Goal: Find specific fact: Find specific fact

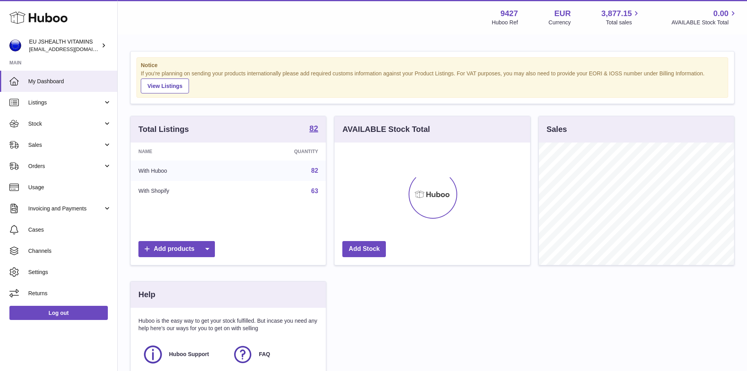
scroll to position [122, 196]
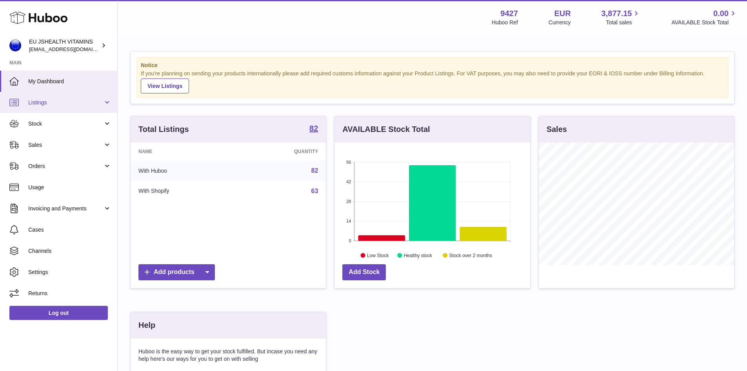
click at [41, 105] on span "Listings" at bounding box center [65, 102] width 75 height 7
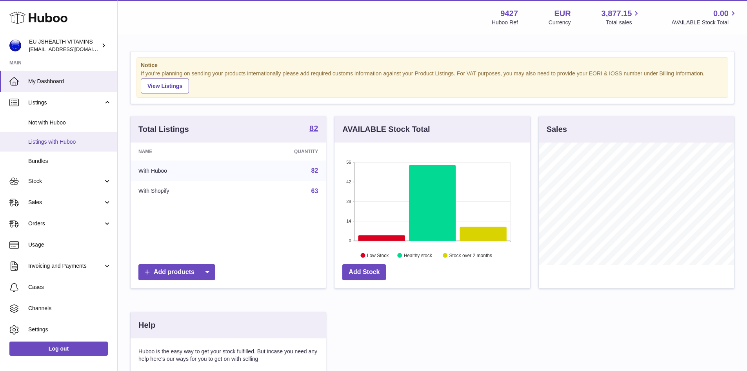
click at [54, 143] on span "Listings with Huboo" at bounding box center [69, 141] width 83 height 7
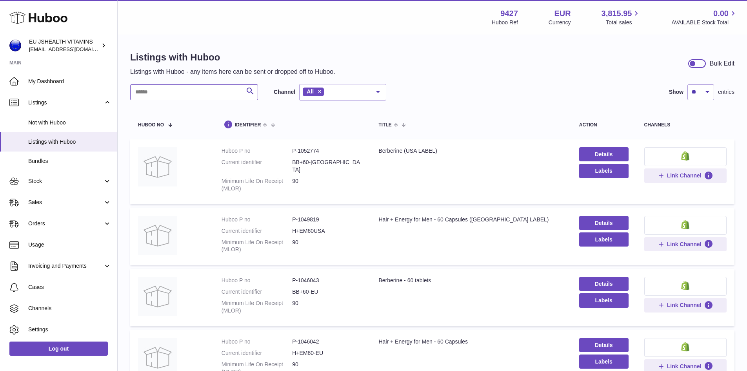
click at [160, 96] on input "text" at bounding box center [194, 92] width 128 height 16
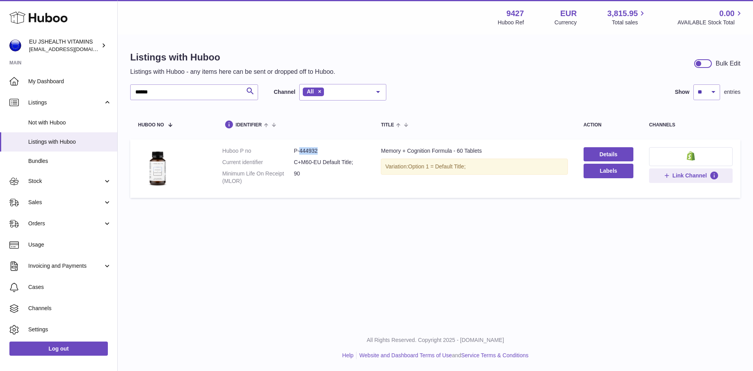
drag, startPoint x: 299, startPoint y: 148, endPoint x: 318, endPoint y: 148, distance: 19.2
click at [318, 148] on dd "P-444932" at bounding box center [329, 150] width 71 height 7
copy dd "444932"
drag, startPoint x: 166, startPoint y: 92, endPoint x: 113, endPoint y: 94, distance: 53.8
click at [113, 94] on div "Huboo EU JSHEALTH VITAMINS internalAdmin-9427@internal.huboo.com Main My Dashbo…" at bounding box center [376, 185] width 753 height 371
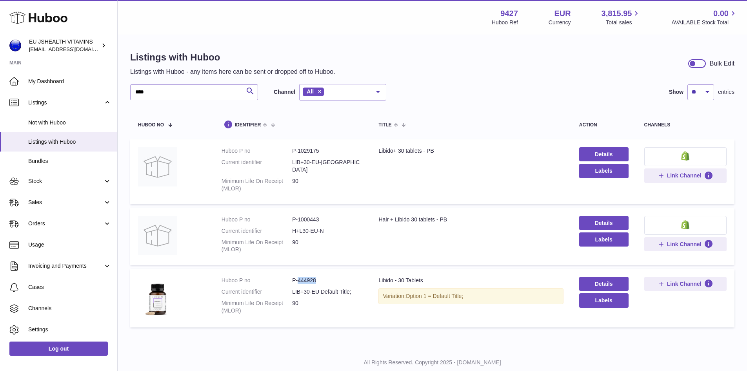
drag, startPoint x: 298, startPoint y: 271, endPoint x: 322, endPoint y: 272, distance: 24.3
click at [322, 276] on dd "P-444928" at bounding box center [327, 279] width 71 height 7
copy dd "444928"
drag, startPoint x: 297, startPoint y: 150, endPoint x: 323, endPoint y: 150, distance: 25.9
click at [323, 150] on dd "P-1029175" at bounding box center [327, 150] width 71 height 7
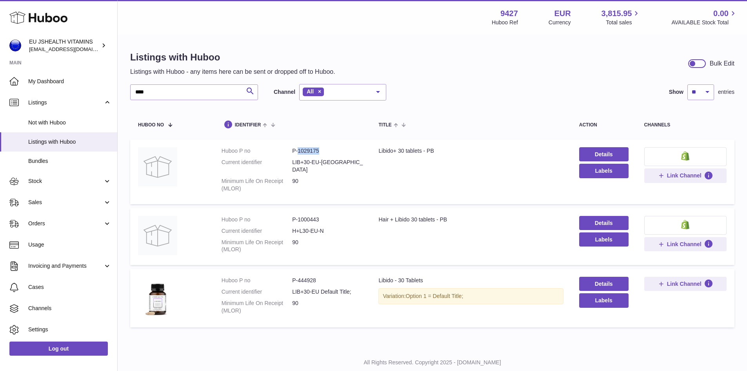
copy dd "1029175"
drag, startPoint x: 155, startPoint y: 94, endPoint x: 120, endPoint y: 98, distance: 35.9
click at [120, 98] on div "Listings with Huboo Listings with Huboo - any items here can be sent or dropped…" at bounding box center [432, 190] width 629 height 311
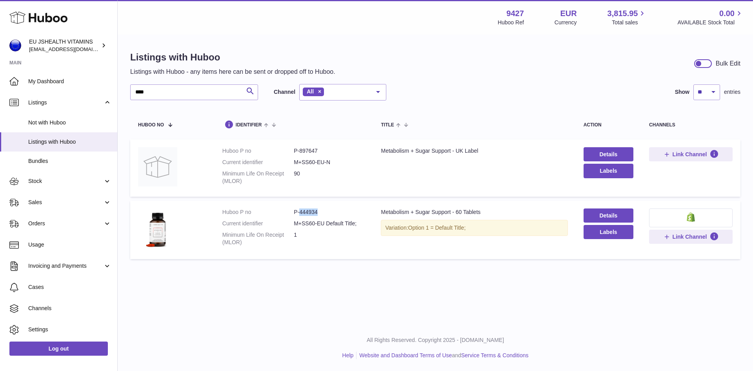
drag, startPoint x: 298, startPoint y: 213, endPoint x: 322, endPoint y: 212, distance: 23.9
click at [322, 212] on dd "P-444934" at bounding box center [329, 211] width 71 height 7
copy dd "444934"
drag, startPoint x: 142, startPoint y: 92, endPoint x: 129, endPoint y: 93, distance: 12.6
click at [129, 93] on div "Listings with Huboo Listings with Huboo - any items here can be sent or dropped…" at bounding box center [435, 156] width 635 height 243
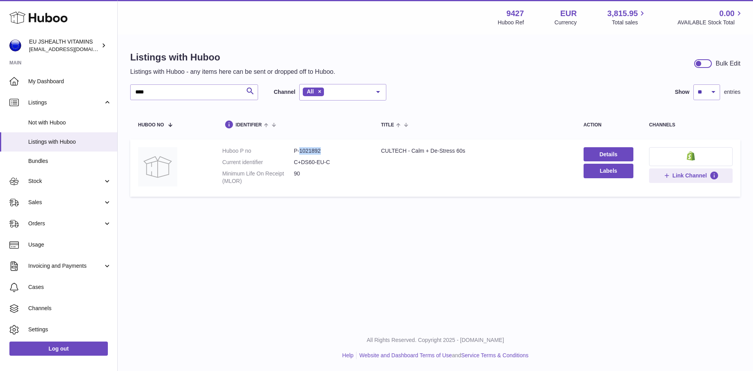
drag, startPoint x: 299, startPoint y: 149, endPoint x: 321, endPoint y: 151, distance: 22.0
click at [321, 151] on dd "P-1021892" at bounding box center [329, 150] width 71 height 7
copy dd "1021892"
drag, startPoint x: 156, startPoint y: 91, endPoint x: 127, endPoint y: 96, distance: 29.3
click at [127, 96] on div "Listings with Huboo Listings with Huboo - any items here can be sent or dropped…" at bounding box center [435, 125] width 635 height 181
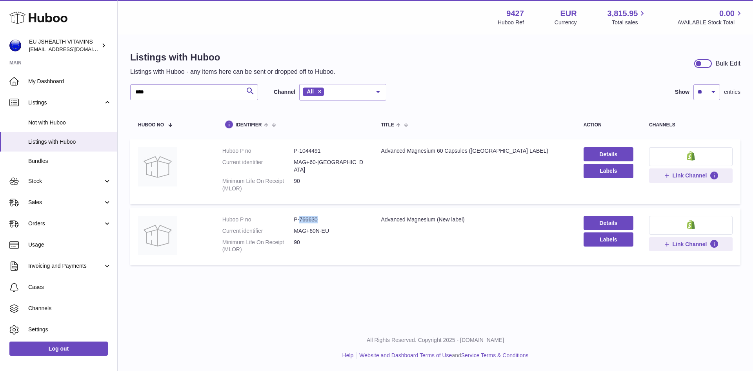
drag, startPoint x: 299, startPoint y: 212, endPoint x: 318, endPoint y: 210, distance: 19.3
click at [318, 216] on dd "P-766630" at bounding box center [329, 219] width 71 height 7
copy dd "766630"
drag, startPoint x: 161, startPoint y: 93, endPoint x: 131, endPoint y: 92, distance: 30.2
click at [131, 92] on input "****" at bounding box center [194, 92] width 128 height 16
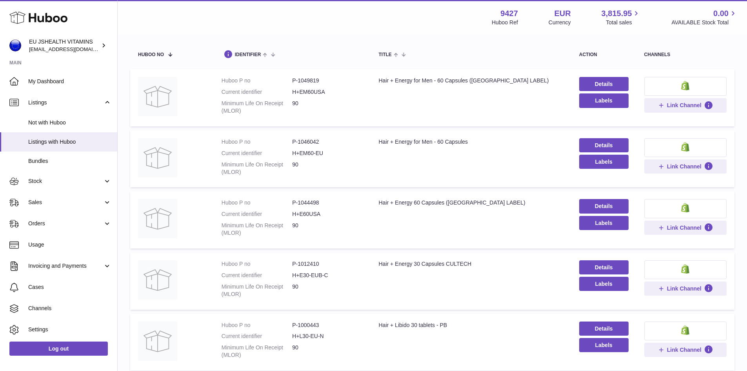
scroll to position [78, 0]
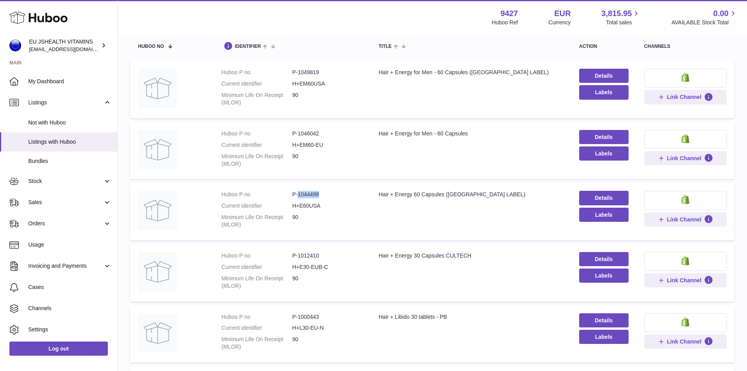
drag, startPoint x: 296, startPoint y: 194, endPoint x: 326, endPoint y: 194, distance: 29.4
click at [326, 194] on dd "P-1044498" at bounding box center [327, 194] width 71 height 7
copy dd "1044498"
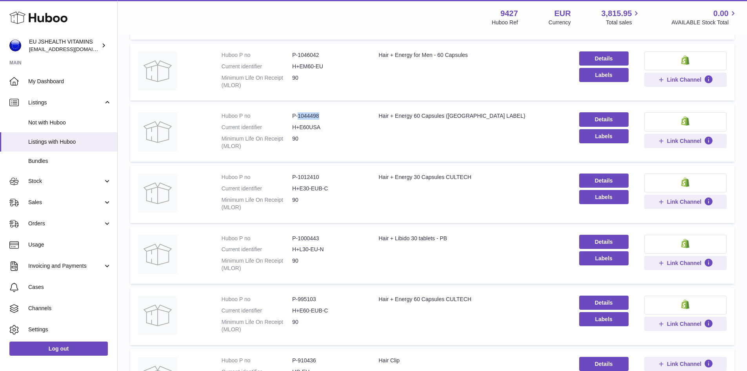
scroll to position [196, 0]
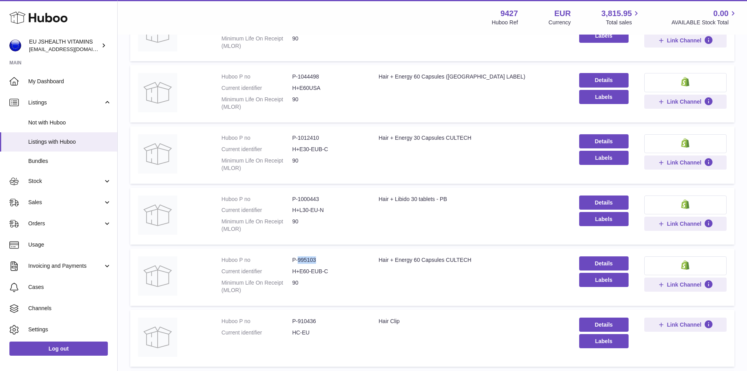
drag, startPoint x: 297, startPoint y: 258, endPoint x: 325, endPoint y: 261, distance: 28.4
click at [325, 261] on dd "P-995103" at bounding box center [327, 259] width 71 height 7
copy dd "995103"
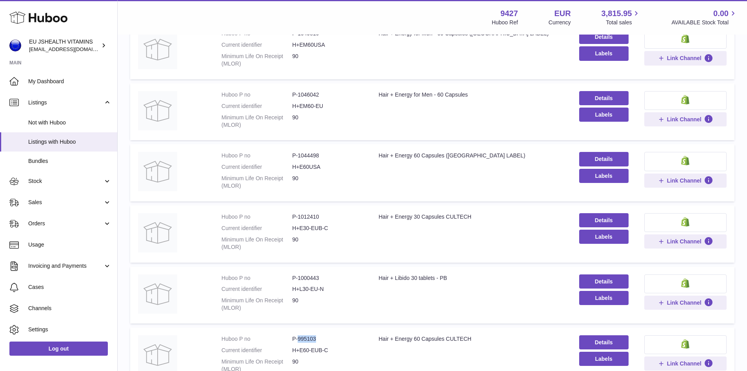
scroll to position [0, 0]
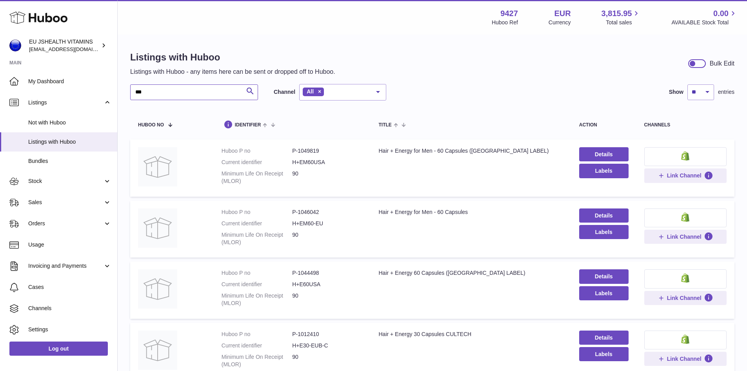
drag, startPoint x: 170, startPoint y: 95, endPoint x: 134, endPoint y: 94, distance: 36.1
click at [134, 94] on input "***" at bounding box center [194, 92] width 128 height 16
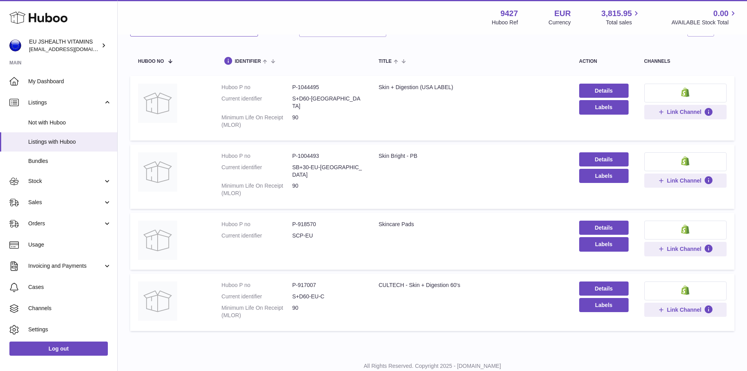
scroll to position [74, 0]
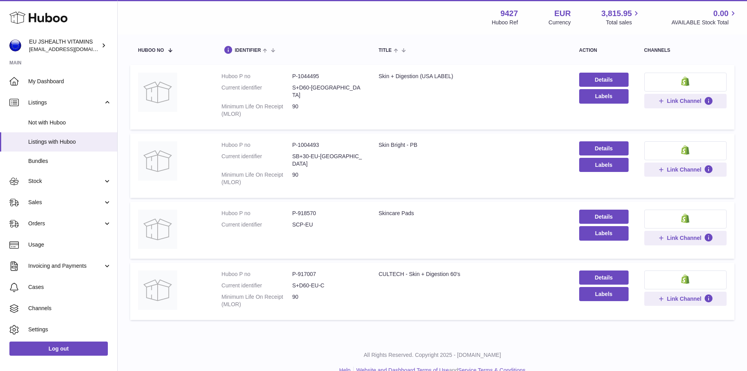
type input "****"
drag, startPoint x: 298, startPoint y: 258, endPoint x: 314, endPoint y: 258, distance: 16.5
click at [314, 270] on dd "P-917007" at bounding box center [327, 273] width 71 height 7
copy dd "917007"
